Goal: Task Accomplishment & Management: Manage account settings

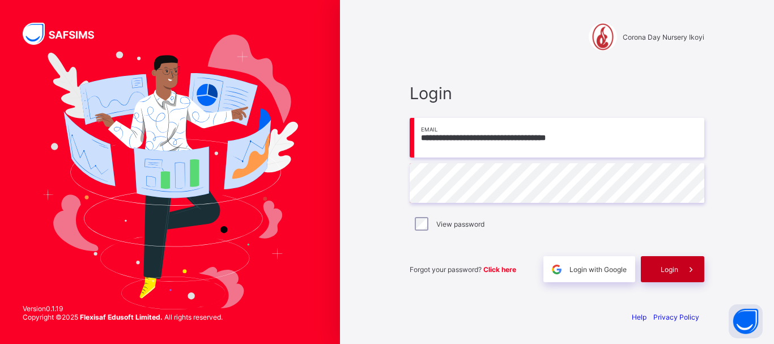
type input "**********"
click at [659, 268] on div "Login" at bounding box center [672, 269] width 63 height 26
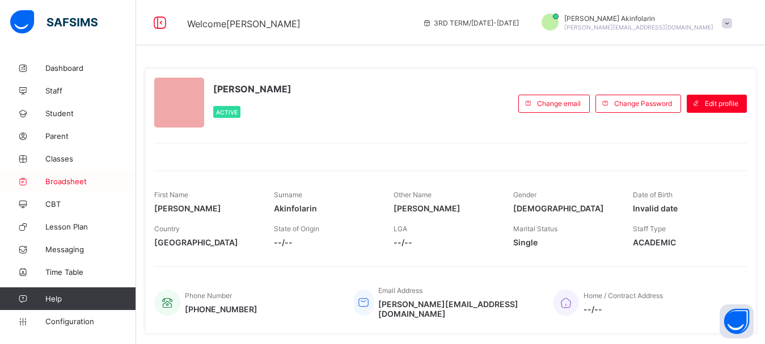
click at [61, 182] on span "Broadsheet" at bounding box center [90, 181] width 91 height 9
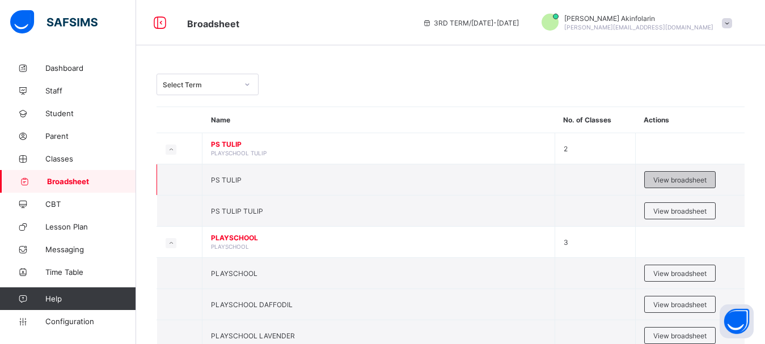
click at [678, 180] on span "View broadsheet" at bounding box center [679, 180] width 53 height 9
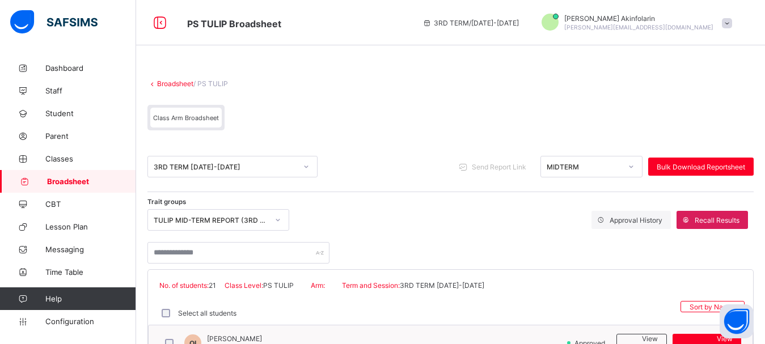
click at [569, 162] on div "MIDTERM" at bounding box center [580, 167] width 79 height 16
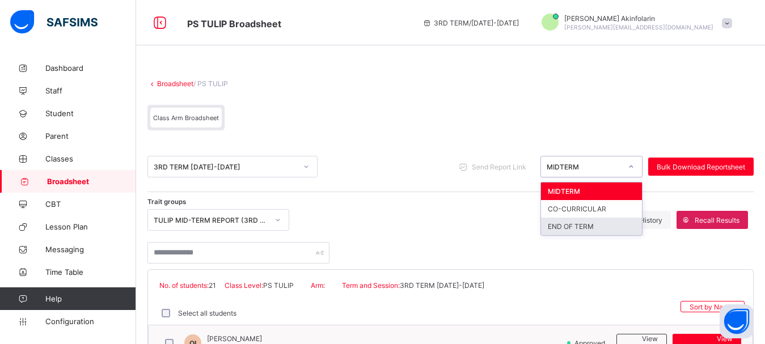
click at [585, 226] on div "END OF TERM" at bounding box center [591, 227] width 101 height 18
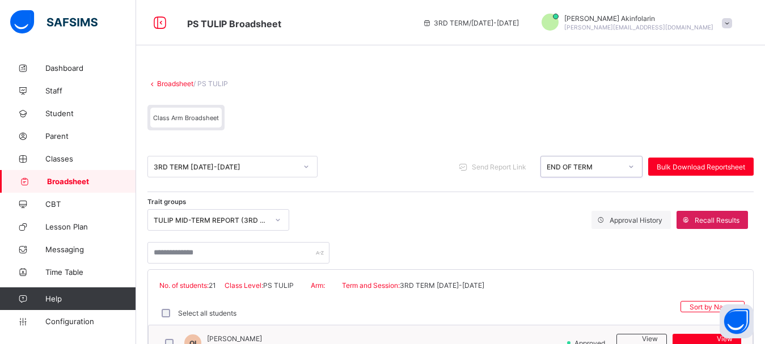
click at [214, 222] on div "TULIP MID-TERM REPORT (3RD TERM 2024/2025)" at bounding box center [211, 220] width 115 height 9
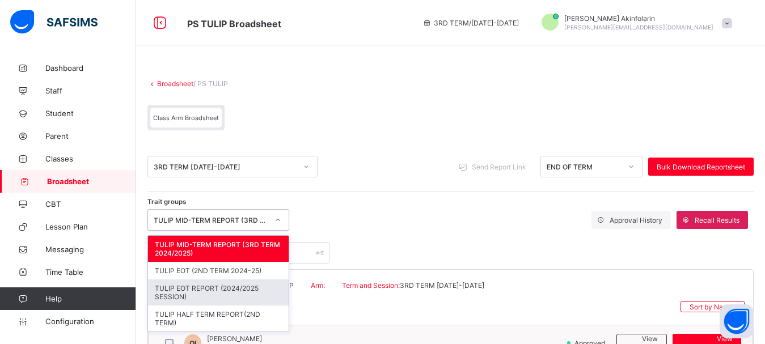
click at [234, 289] on div "TULIP EOT REPORT (2024/2025 SESSION)" at bounding box center [218, 292] width 141 height 26
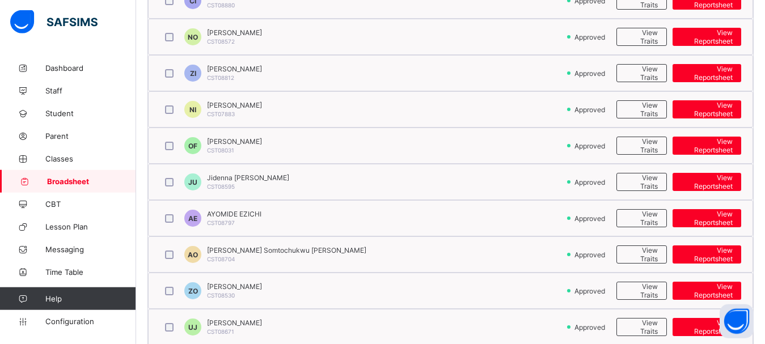
scroll to position [570, 0]
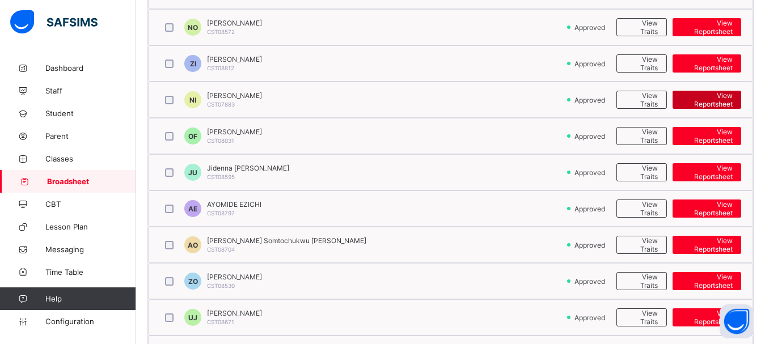
click at [710, 99] on span "View Reportsheet" at bounding box center [707, 99] width 52 height 17
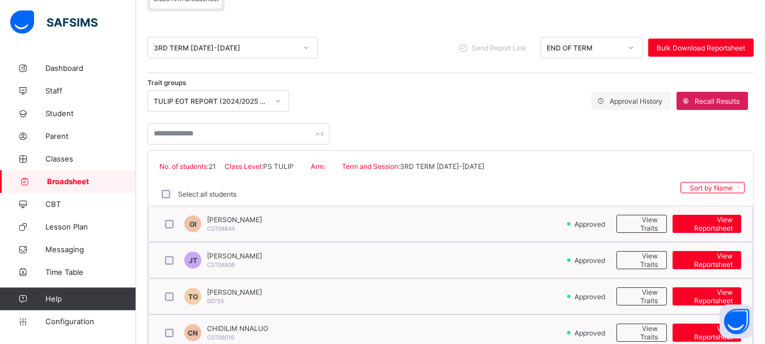
scroll to position [126, 0]
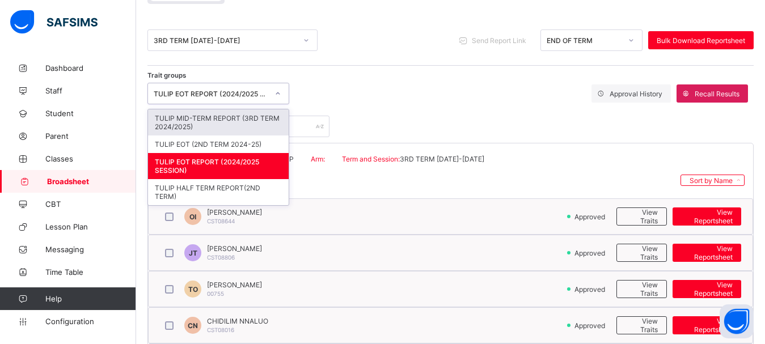
click at [224, 95] on div "TULIP EOT REPORT (2024/2025 SESSION)" at bounding box center [211, 94] width 115 height 9
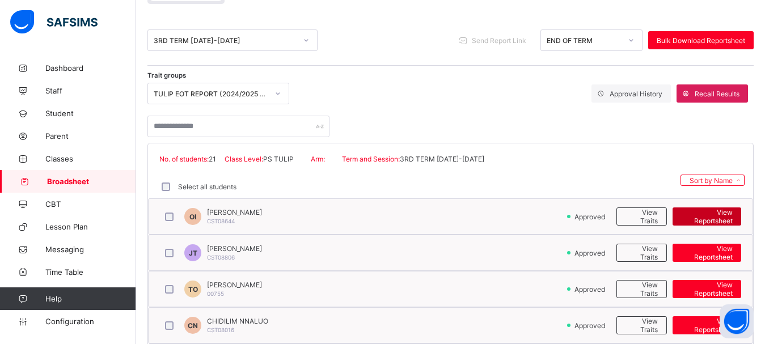
click at [719, 219] on span "View Reportsheet" at bounding box center [707, 216] width 52 height 17
click at [694, 92] on span at bounding box center [685, 93] width 18 height 18
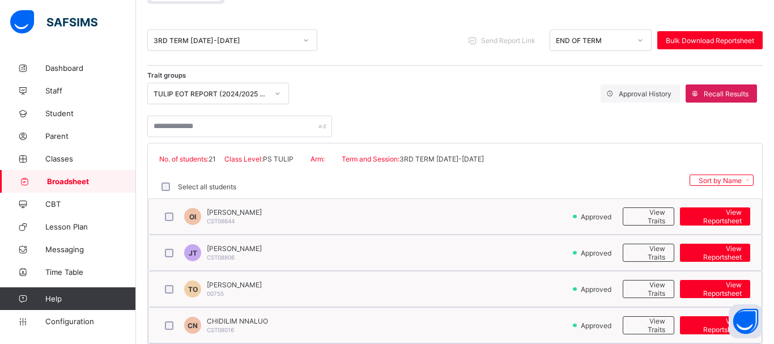
type textarea "*****"
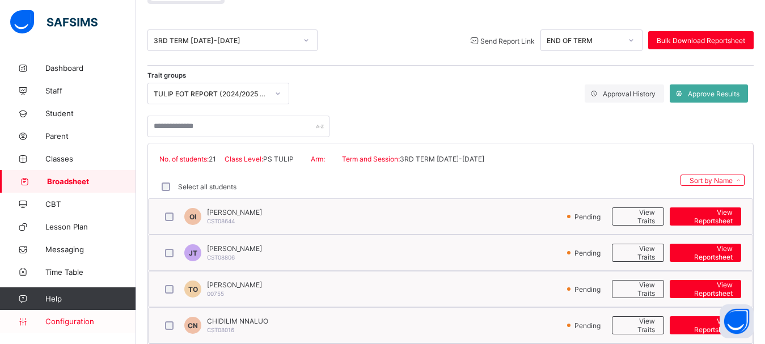
click at [62, 324] on span "Configuration" at bounding box center [90, 321] width 90 height 9
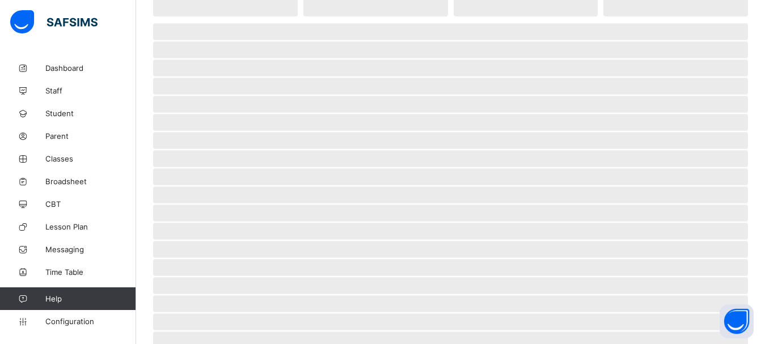
scroll to position [100, 0]
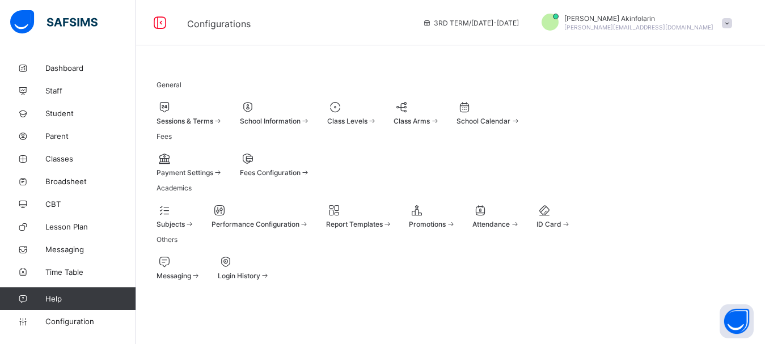
click at [425, 203] on icon at bounding box center [417, 210] width 16 height 14
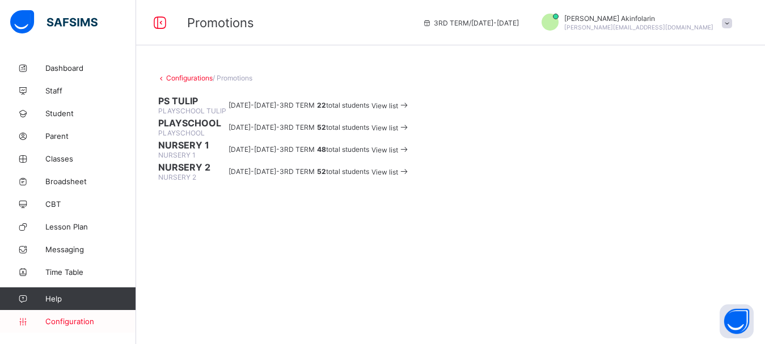
click at [59, 325] on span "Configuration" at bounding box center [90, 321] width 90 height 9
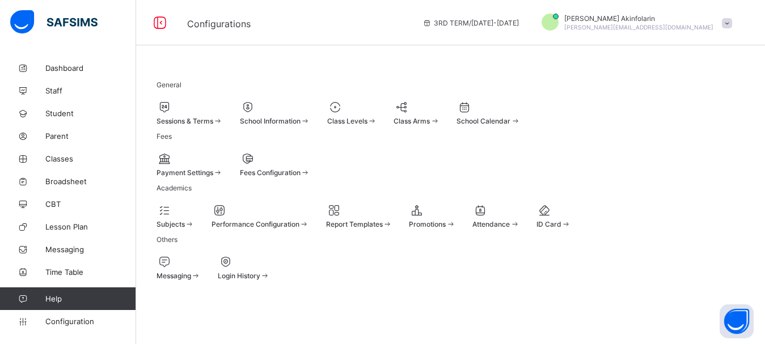
click at [213, 122] on span "Sessions & Terms" at bounding box center [184, 121] width 57 height 9
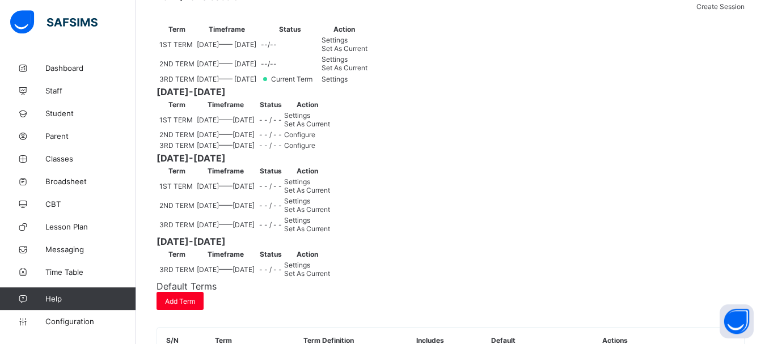
scroll to position [145, 0]
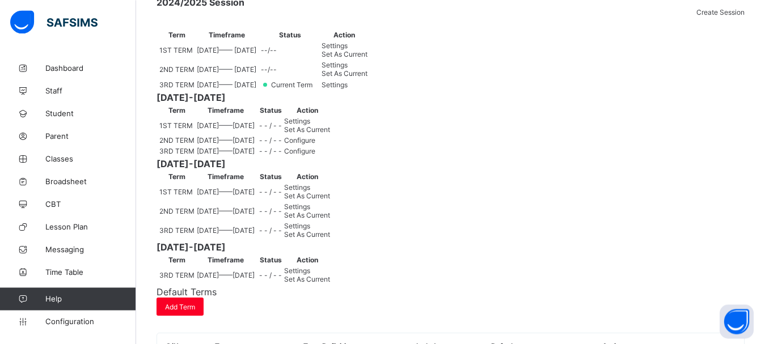
click at [347, 89] on span "Settings" at bounding box center [334, 84] width 26 height 9
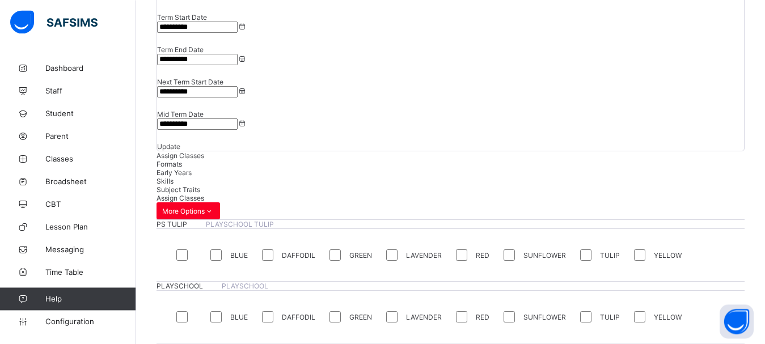
click at [182, 160] on span "Formats" at bounding box center [169, 164] width 26 height 9
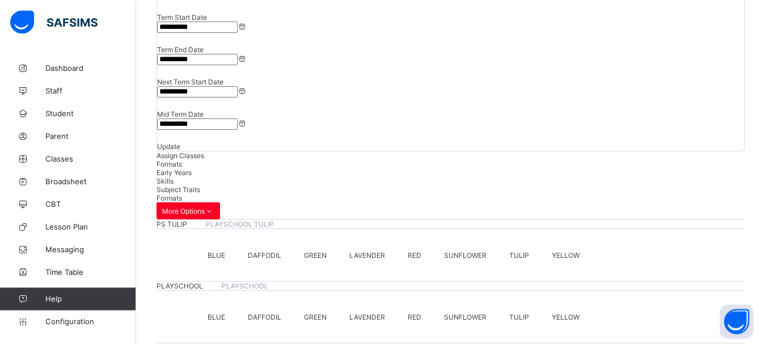
click at [192, 168] on span "Early Years" at bounding box center [173, 172] width 35 height 9
click at [173, 177] on span "Skills" at bounding box center [164, 181] width 17 height 9
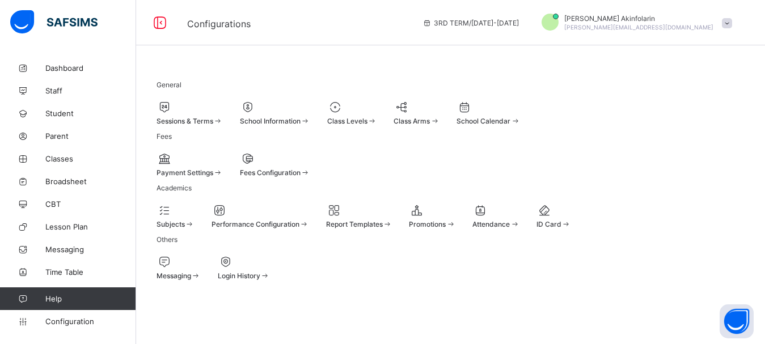
click at [367, 117] on span "Class Levels" at bounding box center [347, 121] width 40 height 9
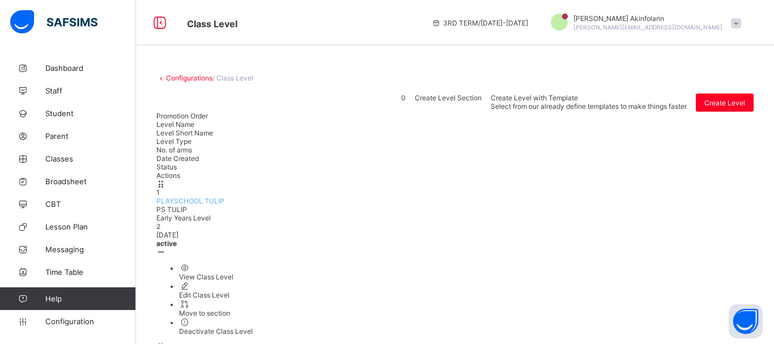
click at [696, 273] on div "View Class Level" at bounding box center [466, 277] width 575 height 9
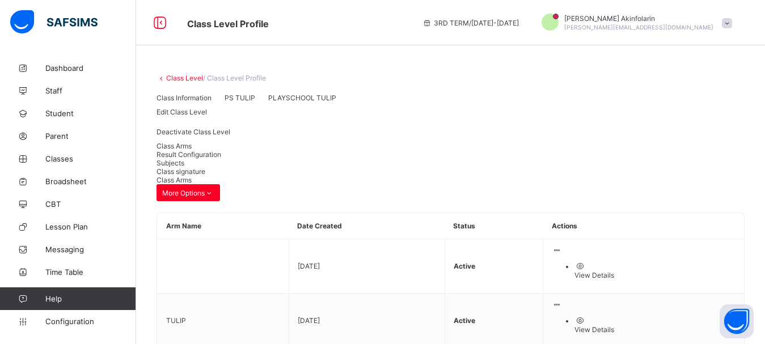
click at [221, 159] on span "Result Configuration" at bounding box center [188, 154] width 65 height 9
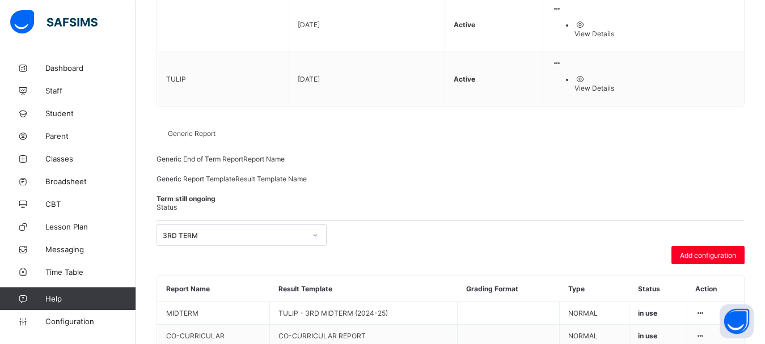
scroll to position [253, 0]
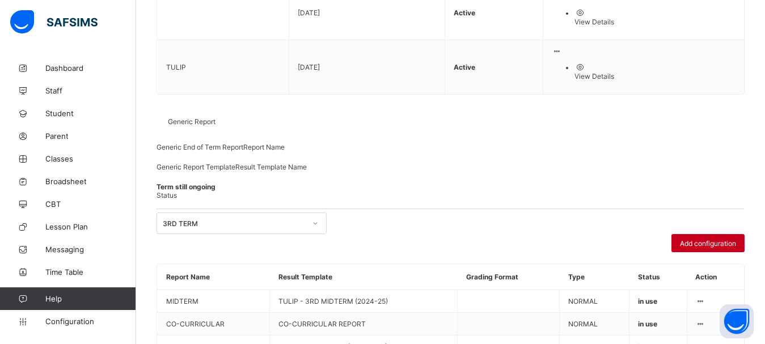
click at [699, 239] on span "Add configuration" at bounding box center [708, 243] width 56 height 9
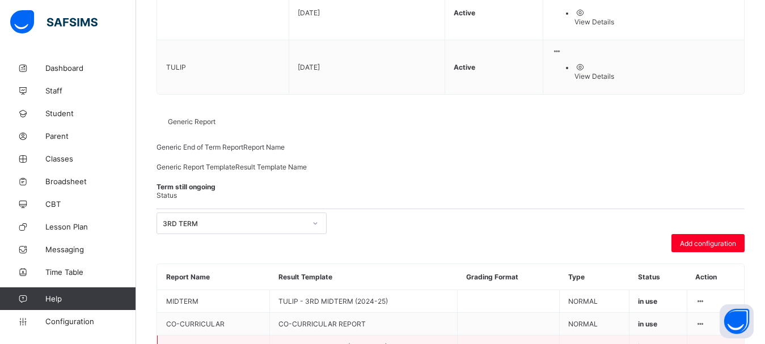
click at [705, 342] on icon at bounding box center [701, 346] width 10 height 9
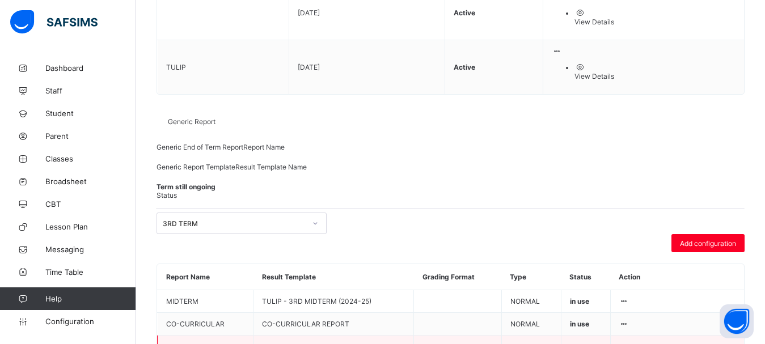
type input "**********"
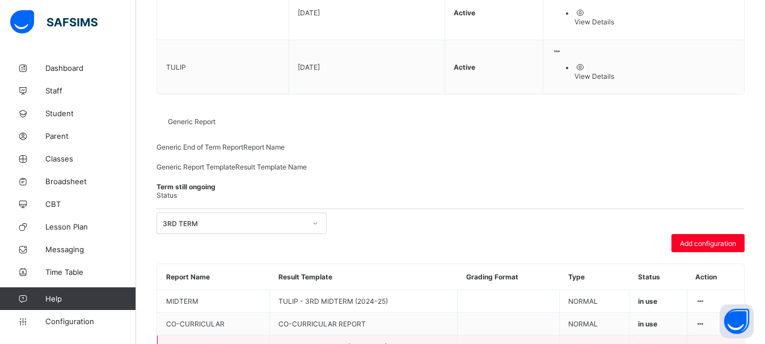
scroll to position [108, 0]
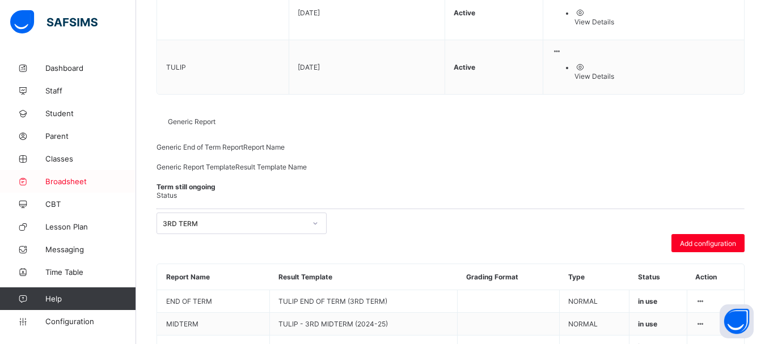
click at [65, 181] on span "Broadsheet" at bounding box center [90, 181] width 91 height 9
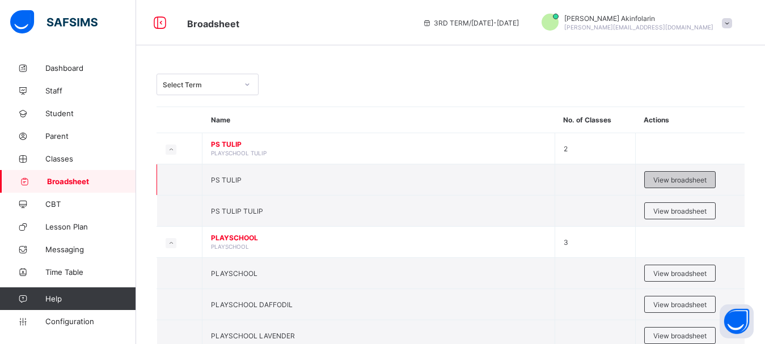
click at [669, 175] on div "View broadsheet" at bounding box center [679, 179] width 71 height 17
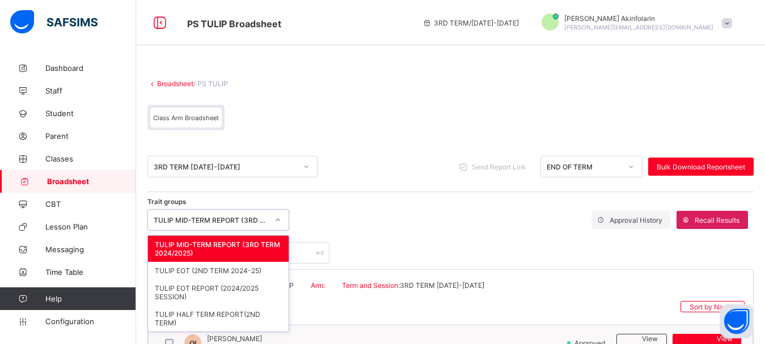
click at [227, 215] on div "TULIP MID-TERM REPORT (3RD TERM 2024/2025)" at bounding box center [207, 220] width 119 height 16
click at [236, 294] on div "TULIP EOT REPORT (2024/2025 SESSION)" at bounding box center [218, 292] width 141 height 26
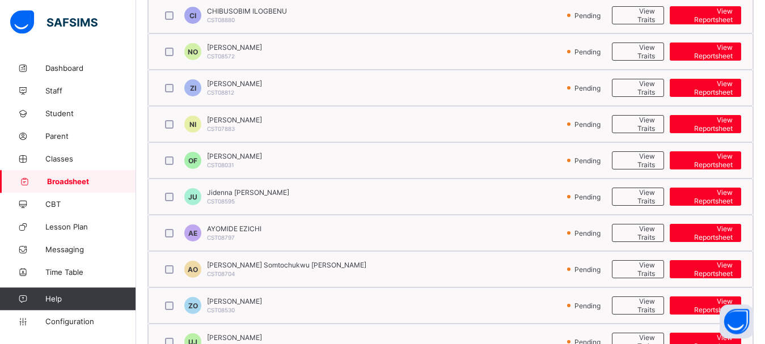
scroll to position [547, 0]
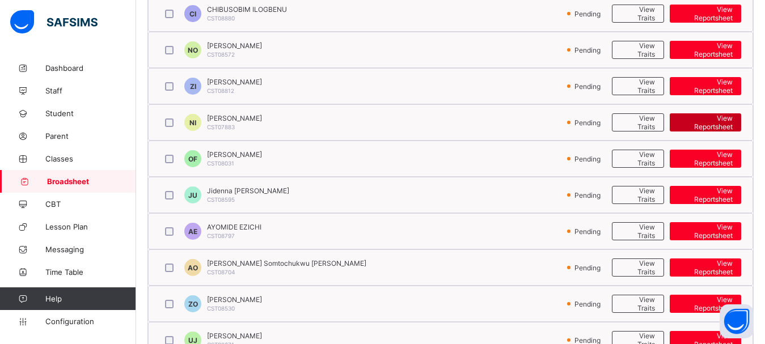
click at [702, 125] on span "View Reportsheet" at bounding box center [705, 122] width 54 height 17
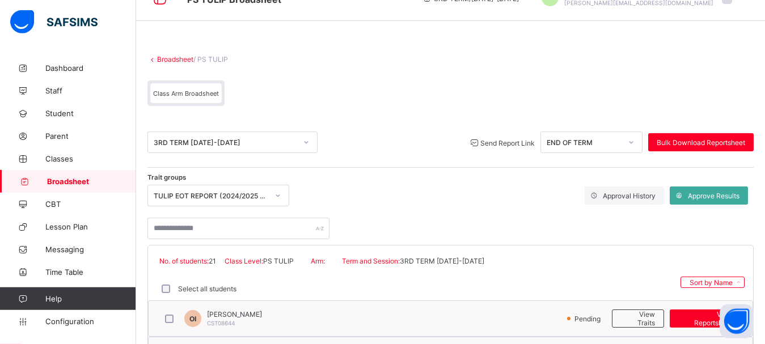
scroll to position [0, 0]
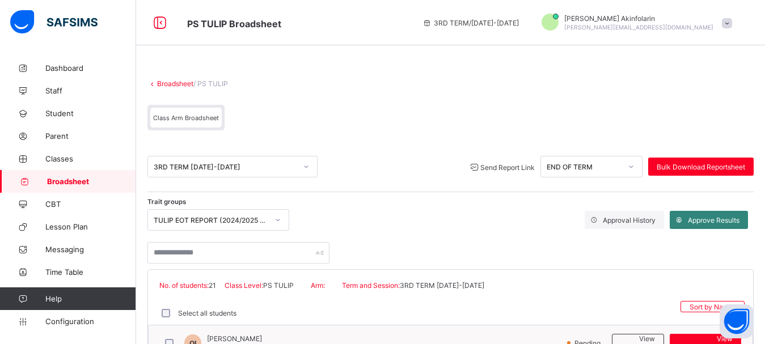
click at [713, 215] on div "Approve Results" at bounding box center [708, 220] width 78 height 18
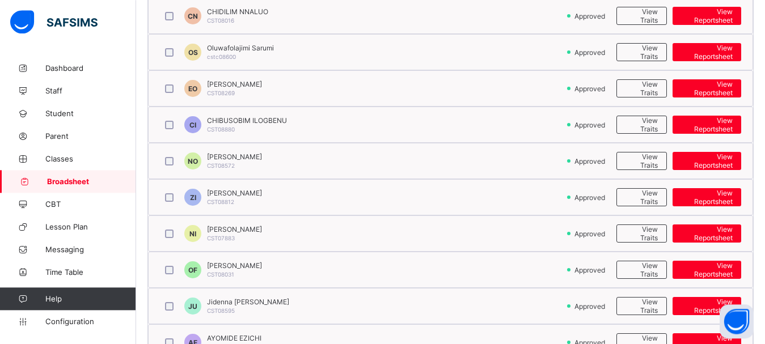
scroll to position [438, 0]
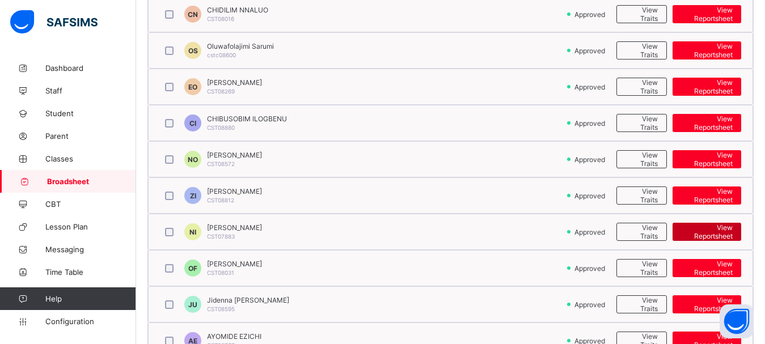
click at [722, 227] on span "View Reportsheet" at bounding box center [707, 231] width 52 height 17
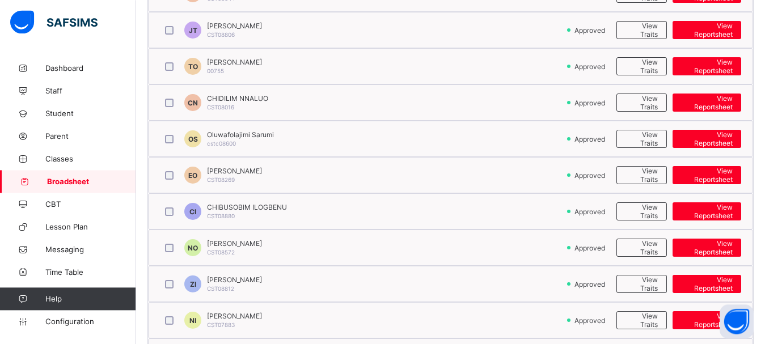
scroll to position [336, 0]
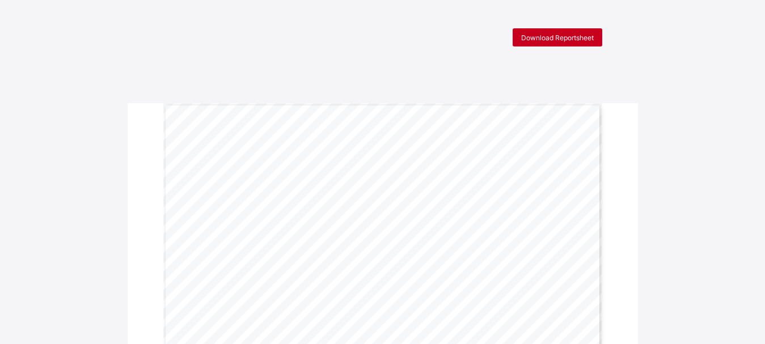
click at [535, 36] on span "Download Reportsheet" at bounding box center [557, 37] width 73 height 9
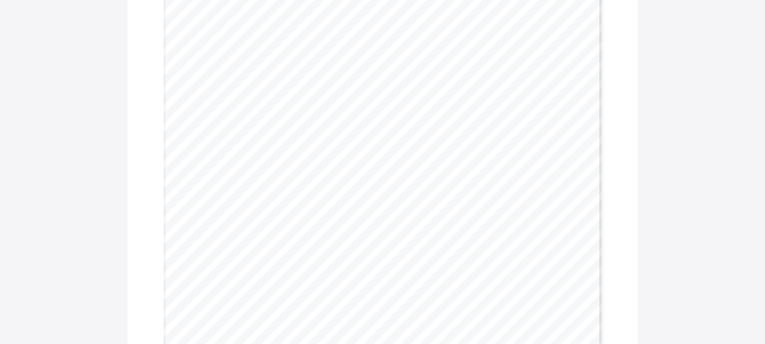
scroll to position [1548, 0]
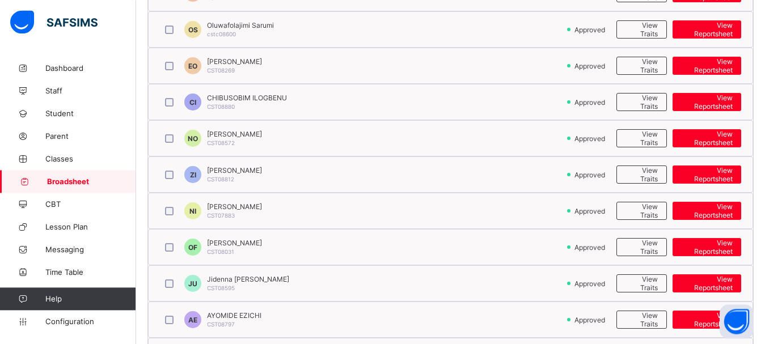
scroll to position [468, 0]
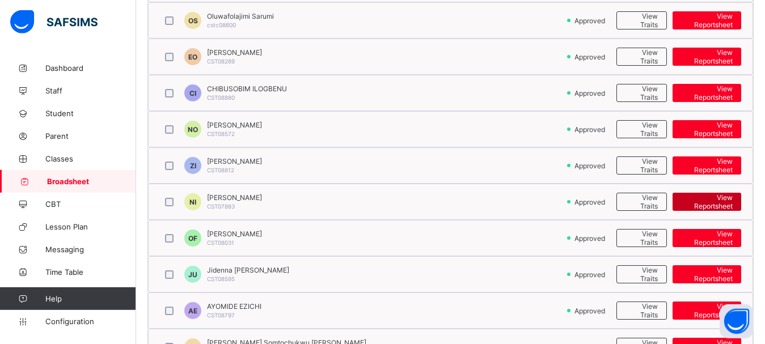
click at [718, 205] on span "View Reportsheet" at bounding box center [707, 201] width 52 height 17
click at [726, 158] on span "View Reportsheet" at bounding box center [707, 165] width 52 height 17
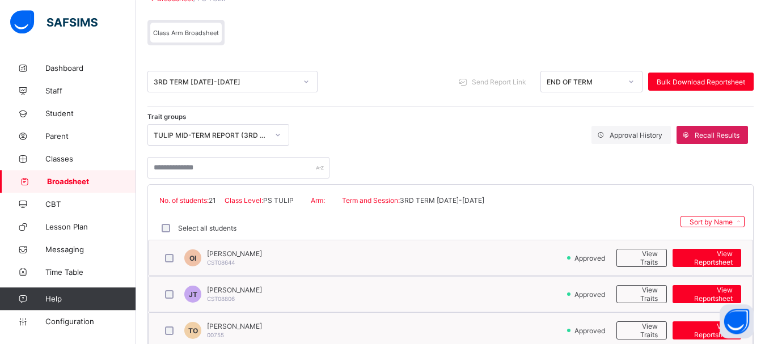
scroll to position [0, 0]
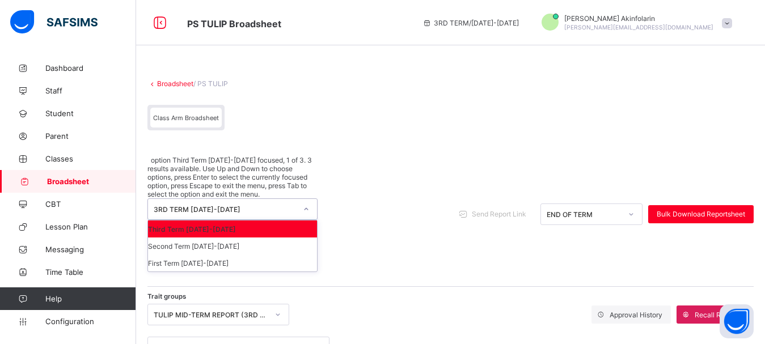
click at [218, 199] on div "3RD TERM [DATE]-[DATE]" at bounding box center [221, 209] width 147 height 20
click at [225, 238] on div "Second Term 2024-2025" at bounding box center [232, 246] width 169 height 17
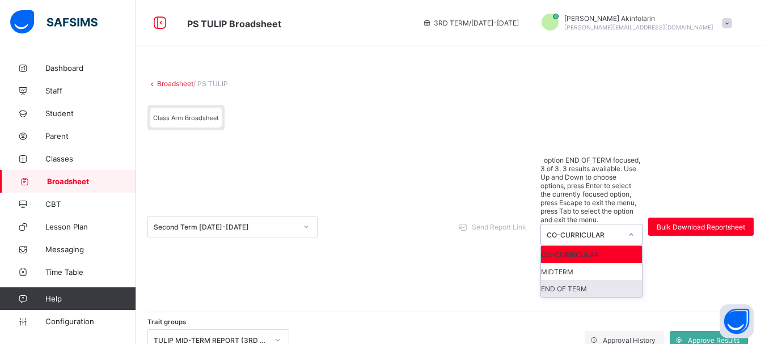
drag, startPoint x: 582, startPoint y: 160, endPoint x: 594, endPoint y: 225, distance: 65.7
click at [594, 225] on div "option END OF TERM focused, 3 of 3. 3 results available. Use Up and Down to cho…" at bounding box center [591, 227] width 102 height 142
click at [594, 280] on div "END OF TERM" at bounding box center [591, 288] width 101 height 17
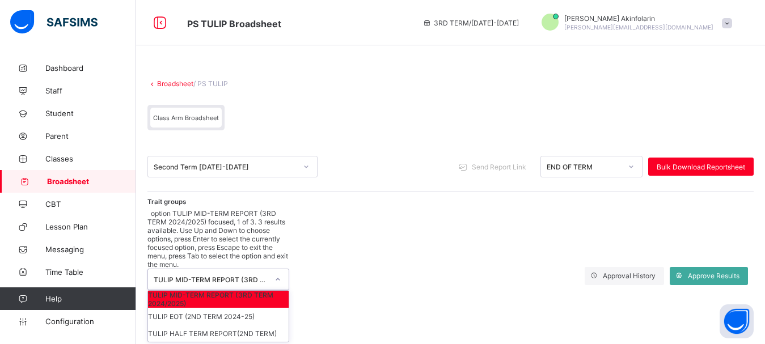
click at [233, 269] on div "TULIP MID-TERM REPORT (3RD TERM 2024/2025)" at bounding box center [207, 279] width 119 height 20
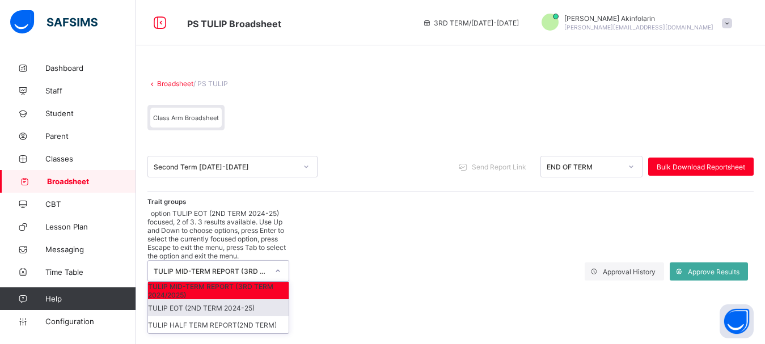
click at [229, 299] on div "TULIP EOT (2ND TERM 2024-25)" at bounding box center [218, 307] width 141 height 17
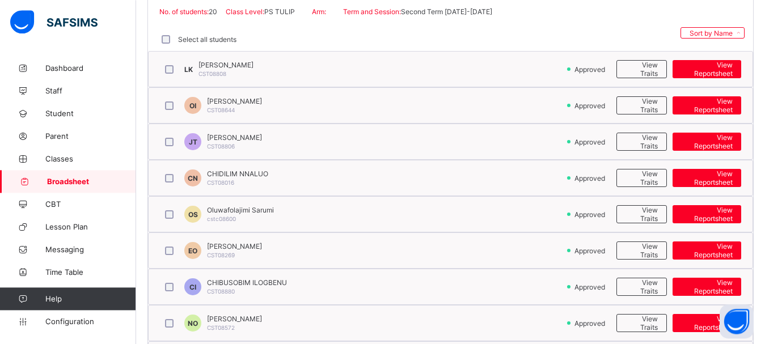
scroll to position [388, 0]
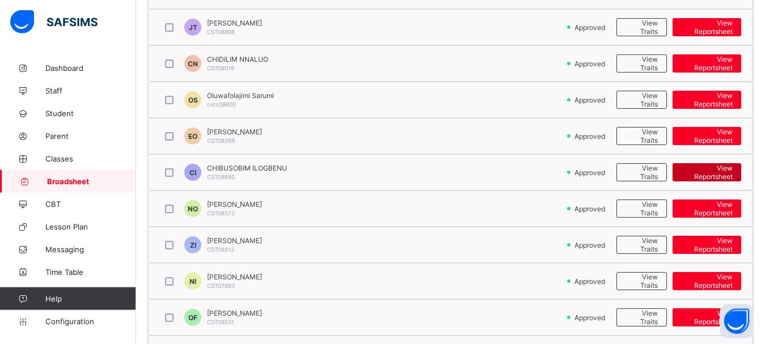
click at [705, 172] on span "View Reportsheet" at bounding box center [707, 172] width 52 height 17
click at [76, 176] on link "Broadsheet" at bounding box center [68, 181] width 136 height 23
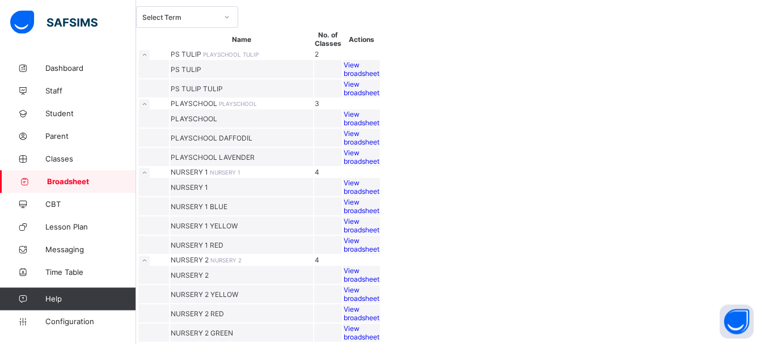
scroll to position [156, 0]
click at [379, 166] on div "View broadsheet" at bounding box center [362, 157] width 36 height 17
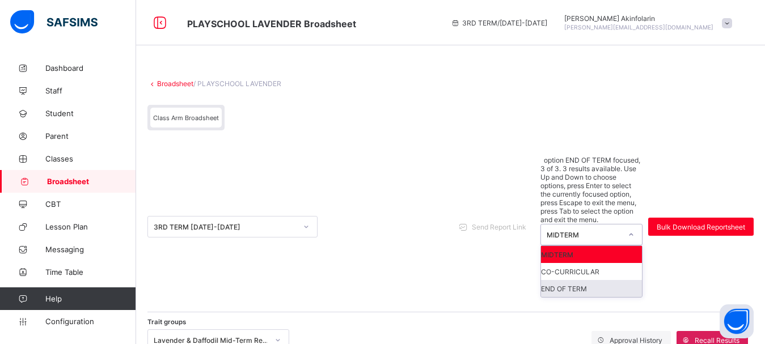
drag, startPoint x: 595, startPoint y: 171, endPoint x: 597, endPoint y: 226, distance: 55.0
click at [597, 226] on div "option END OF TERM focused, 3 of 3. 3 results available. Use Up and Down to cho…" at bounding box center [591, 227] width 102 height 142
click at [597, 280] on div "END OF TERM" at bounding box center [591, 288] width 101 height 17
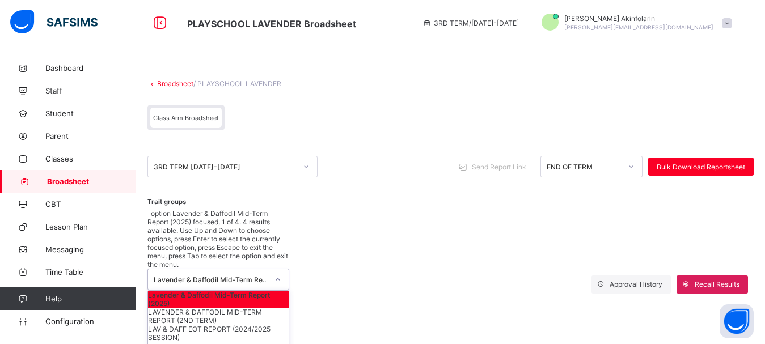
click at [259, 275] on div "Lavender & Daffodil Mid-Term Report (2025)" at bounding box center [211, 279] width 115 height 9
click at [248, 325] on div "LAV & DAFF EOT REPORT (2024/2025 SESSION)" at bounding box center [218, 333] width 141 height 17
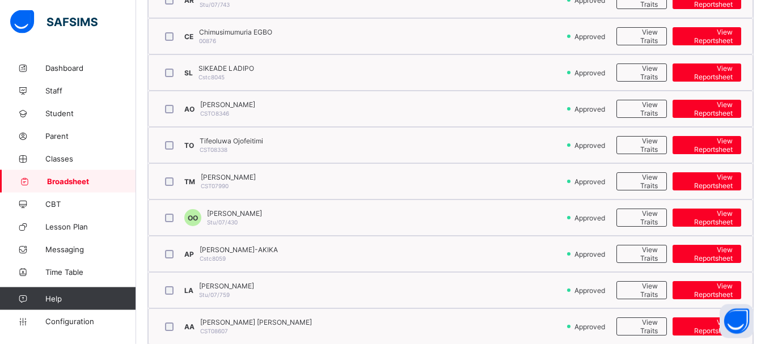
scroll to position [528, 0]
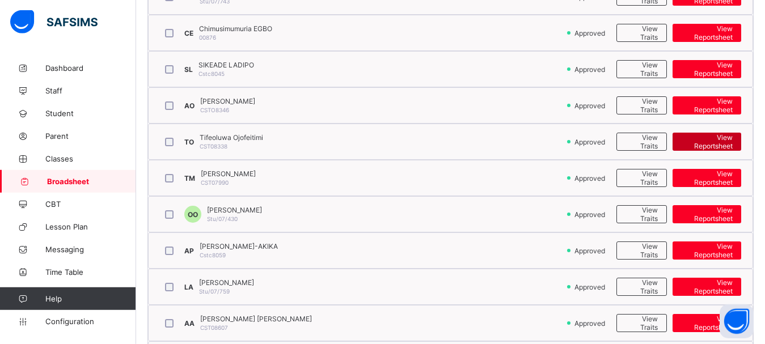
click at [712, 141] on span "View Reportsheet" at bounding box center [707, 141] width 52 height 17
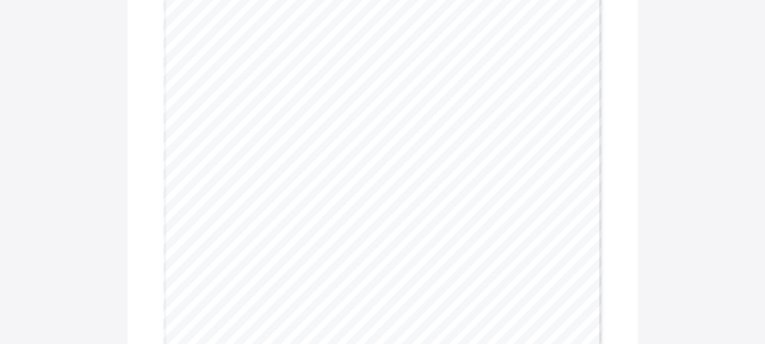
scroll to position [306, 0]
